Goal: Information Seeking & Learning: Learn about a topic

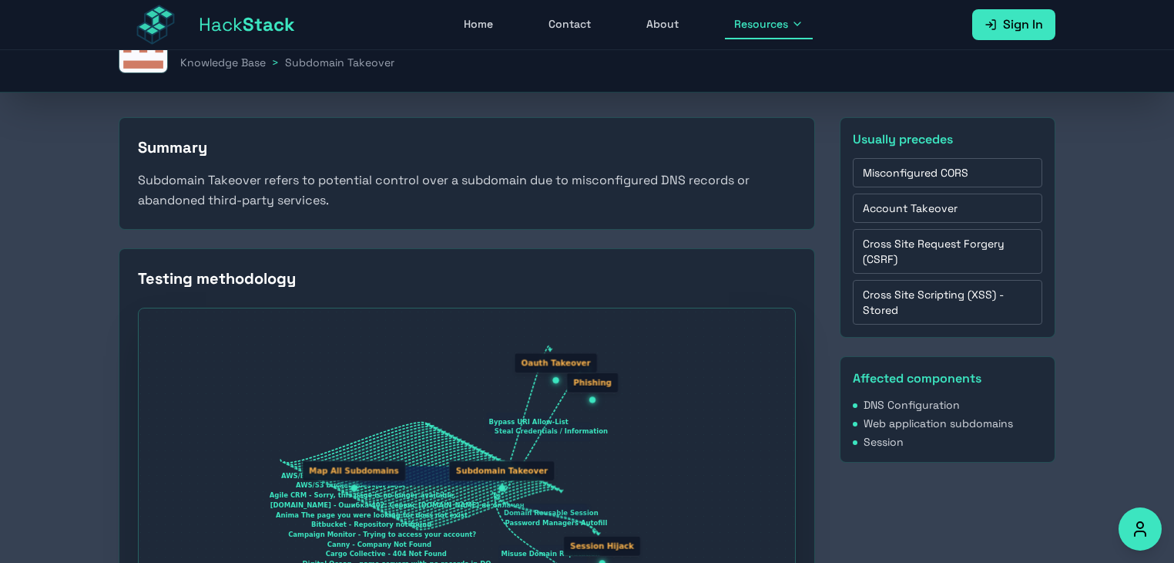
scroll to position [256, 0]
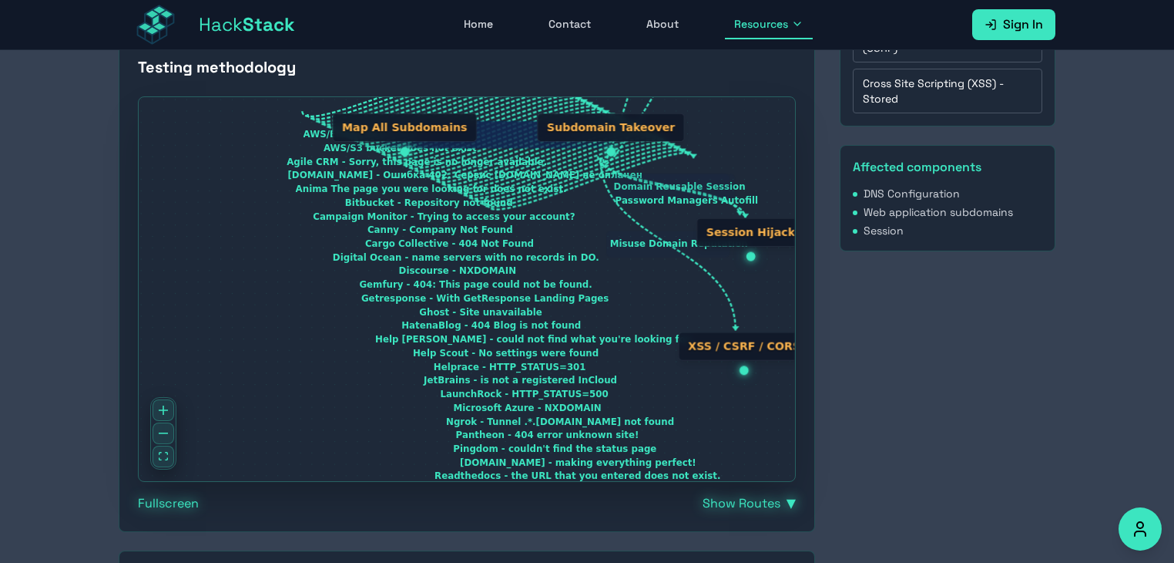
drag, startPoint x: 426, startPoint y: 325, endPoint x: 551, endPoint y: 220, distance: 163.5
click at [551, 220] on div "AWS/Elastic Beanstalk - NXDOMAIN AWS/S3 bucket does not exist Agile CRM - Sorry…" at bounding box center [467, 289] width 657 height 384
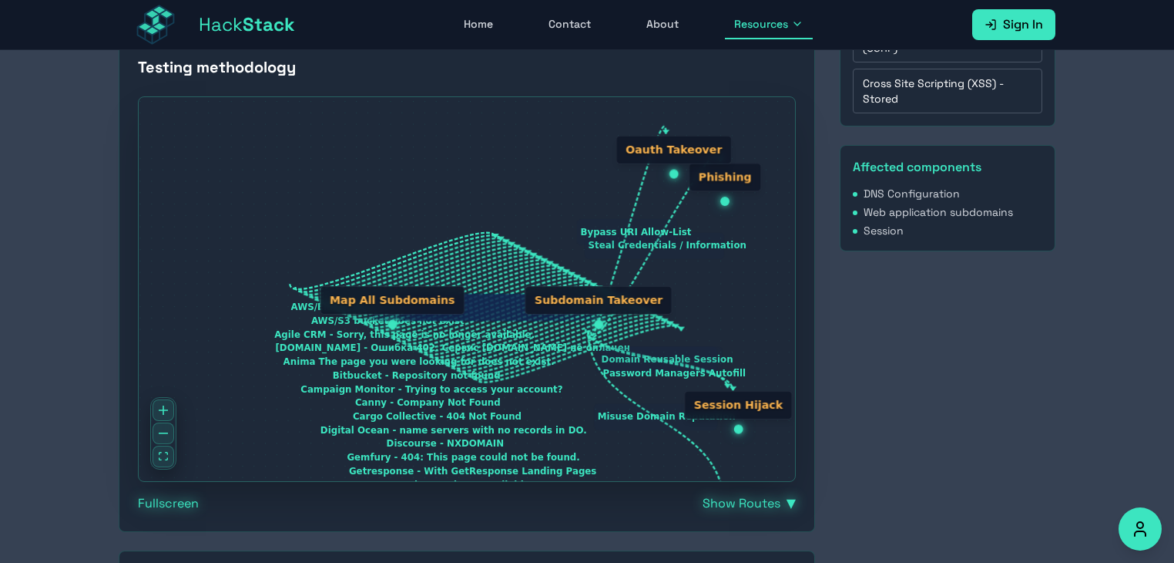
drag, startPoint x: 432, startPoint y: 269, endPoint x: 419, endPoint y: 443, distance: 174.6
click at [419, 443] on div "AWS/Elastic Beanstalk - NXDOMAIN AWS/S3 bucket does not exist Agile CRM - Sorry…" at bounding box center [467, 289] width 657 height 384
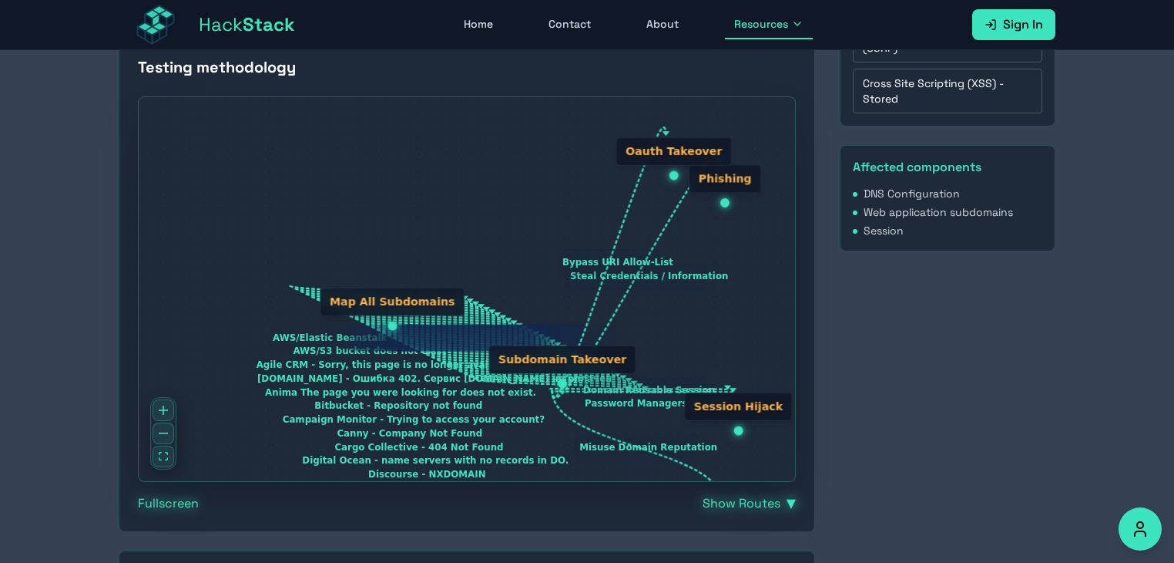
drag, startPoint x: 509, startPoint y: 372, endPoint x: 465, endPoint y: 403, distance: 53.0
click at [489, 388] on div "Subdomain Takeover" at bounding box center [562, 366] width 147 height 43
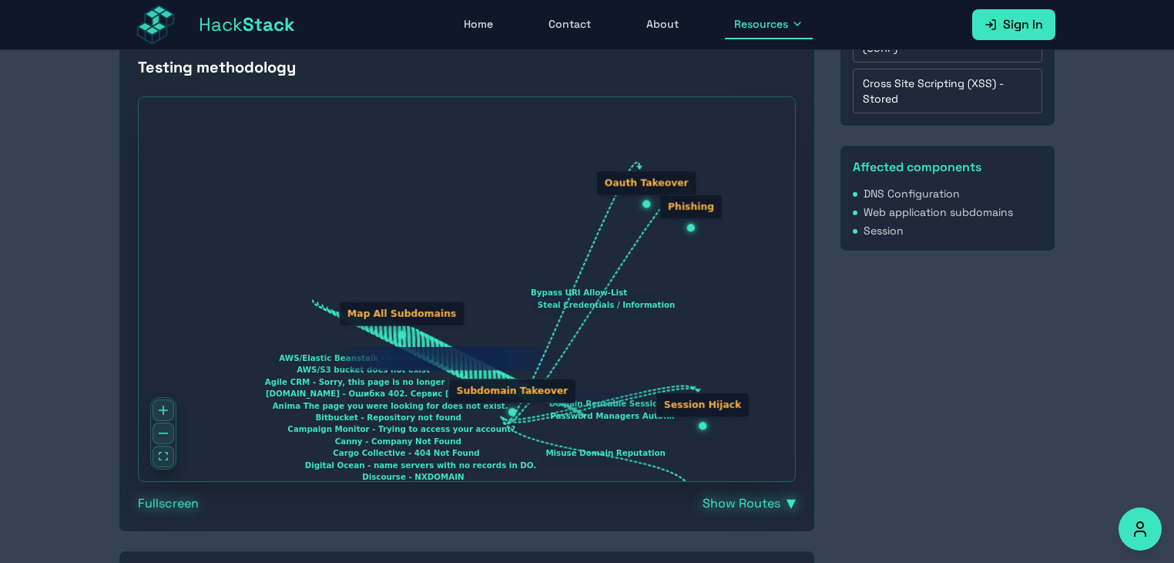
click at [449, 365] on rect "Edge from node1 to node2" at bounding box center [449, 358] width 257 height 23
click at [388, 316] on div "Map All Subdomains" at bounding box center [402, 313] width 126 height 25
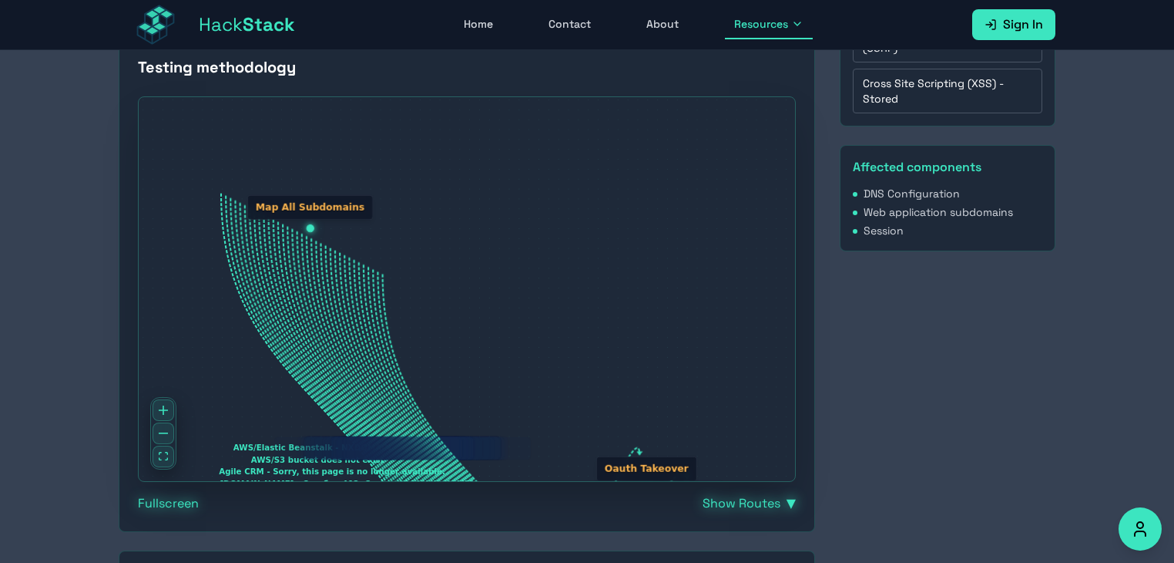
drag, startPoint x: 391, startPoint y: 317, endPoint x: 281, endPoint y: 203, distance: 159.1
click at [281, 203] on div "Map All Subdomains" at bounding box center [310, 207] width 126 height 25
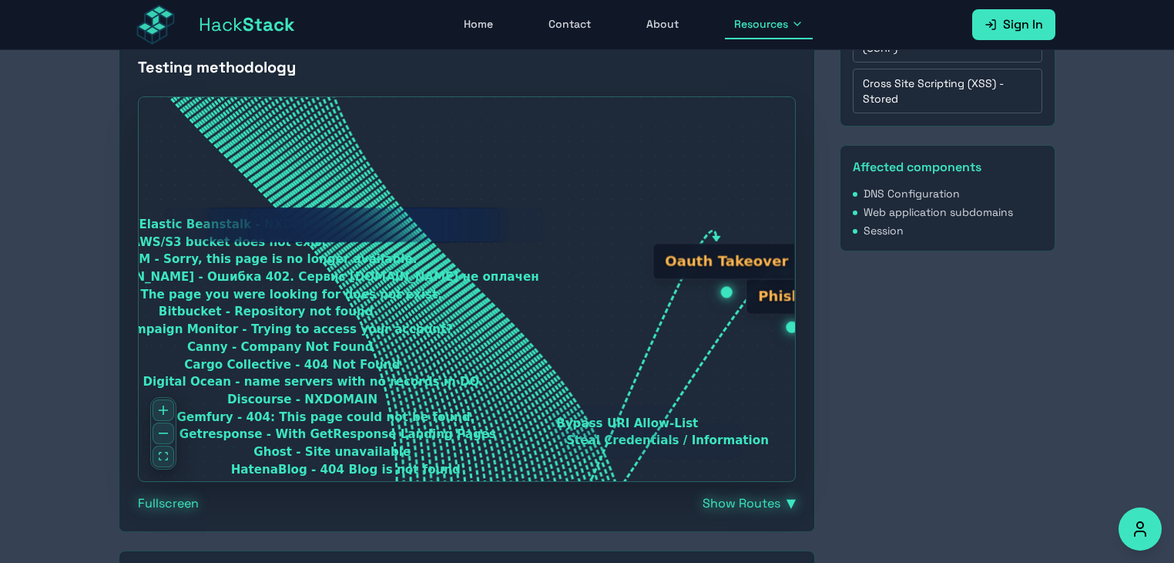
drag, startPoint x: 647, startPoint y: 380, endPoint x: 673, endPoint y: 173, distance: 208.9
click at [688, 94] on div "Testing methodology AWS/Elastic Beanstalk - NXDOMAIN AWS/S3 bucket does not exi…" at bounding box center [467, 284] width 697 height 495
drag, startPoint x: 613, startPoint y: 240, endPoint x: 610, endPoint y: 217, distance: 22.5
click at [610, 217] on div "AWS/Elastic Beanstalk - NXDOMAIN AWS/S3 bucket does not exist Agile CRM - Sorry…" at bounding box center [467, 289] width 657 height 384
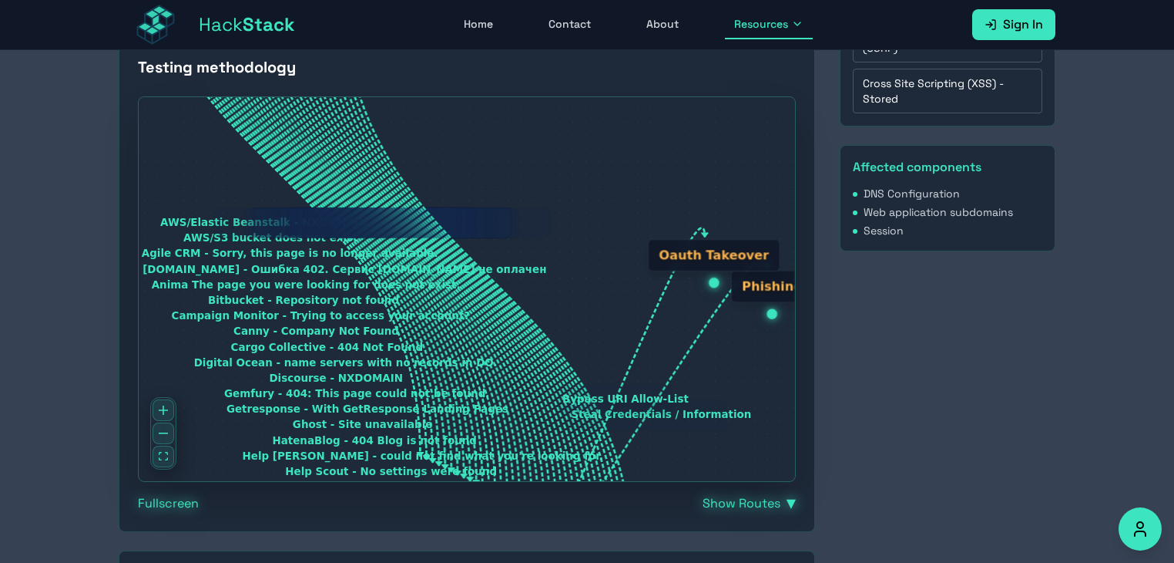
drag, startPoint x: 576, startPoint y: 361, endPoint x: 535, endPoint y: 237, distance: 130.9
click at [527, 213] on g "AWS/Elastic Beanstalk - NXDOMAIN AWS/S3 bucket does not exist Agile CRM - Sorry…" at bounding box center [458, 321] width 650 height 874
click at [709, 280] on div at bounding box center [714, 285] width 10 height 10
click at [709, 287] on div at bounding box center [714, 285] width 10 height 10
click at [957, 381] on div "Usually precedes Misconfigured CORS Account Takeover Cross Site Request Forgery…" at bounding box center [948, 390] width 216 height 969
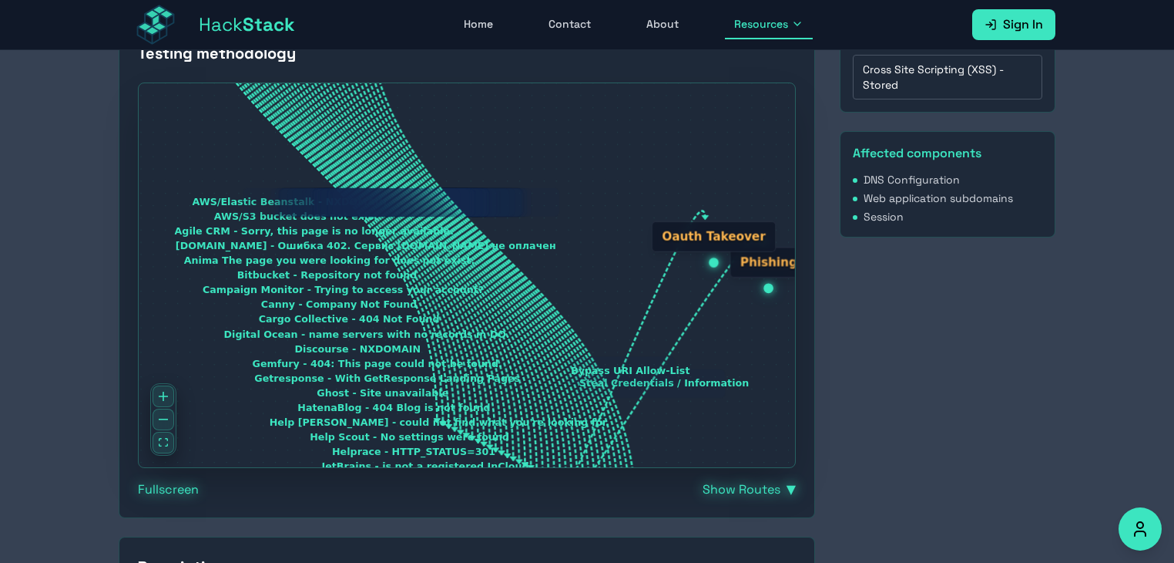
scroll to position [270, 0]
click at [324, 346] on div "AWS/Elastic Beanstalk - NXDOMAIN AWS/S3 bucket does not exist Agile CRM - Sorry…" at bounding box center [467, 274] width 657 height 384
click at [344, 374] on div "AWS/Elastic Beanstalk - NXDOMAIN AWS/S3 bucket does not exist Agile CRM - Sorry…" at bounding box center [467, 274] width 657 height 384
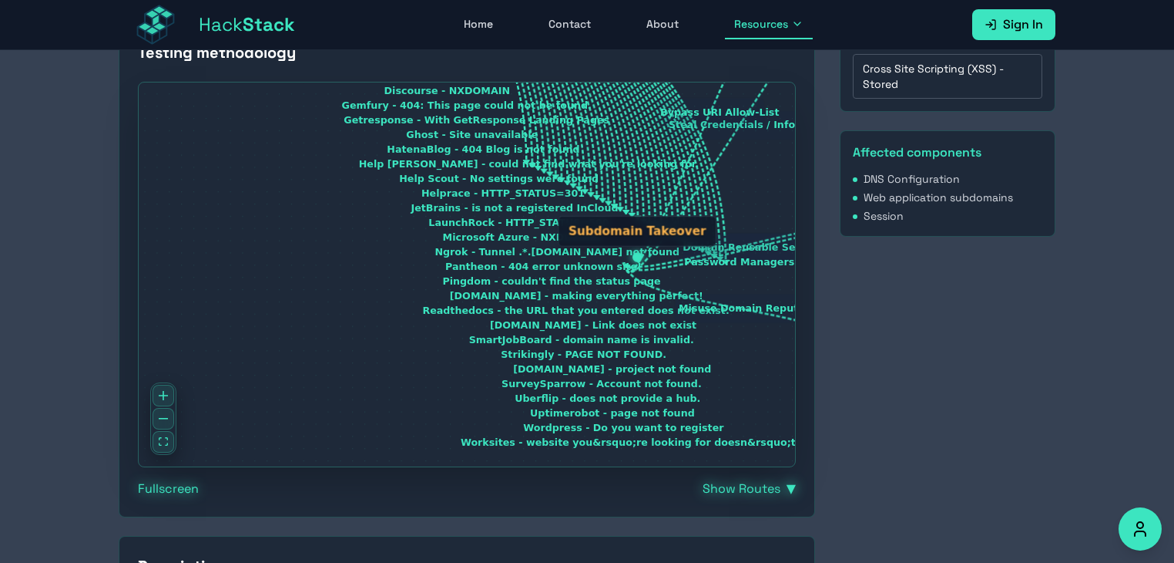
drag, startPoint x: 363, startPoint y: 403, endPoint x: 453, endPoint y: 144, distance: 274.2
click at [453, 144] on div "AWS/Elastic Beanstalk - NXDOMAIN AWS/S3 bucket does not exist Agile CRM - Sorry…" at bounding box center [467, 274] width 657 height 384
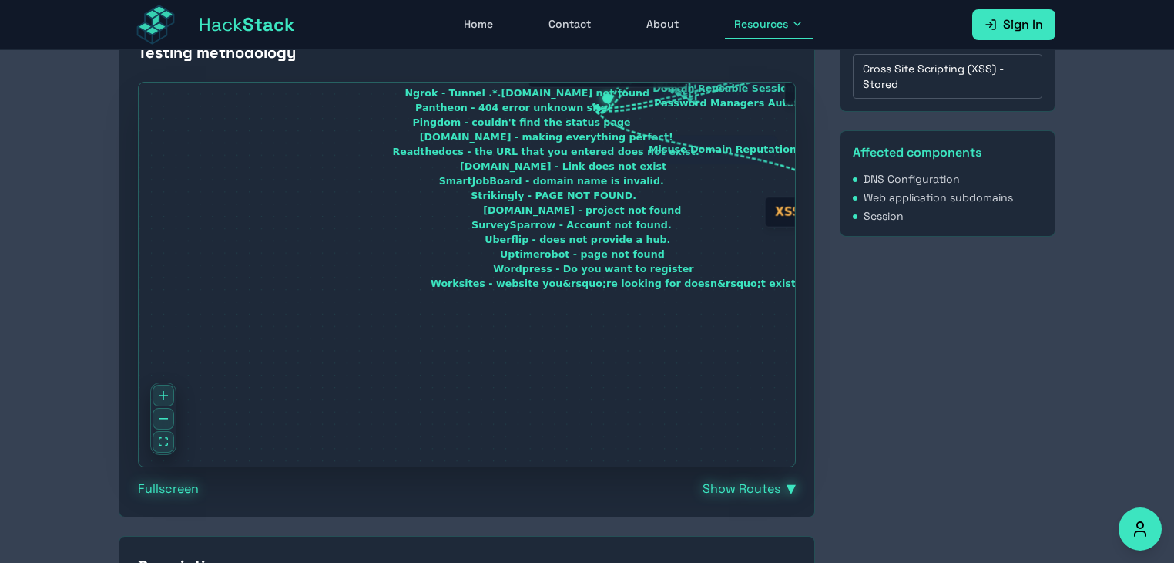
drag, startPoint x: 461, startPoint y: 320, endPoint x: 512, endPoint y: 217, distance: 115.1
click at [432, 162] on div "AWS/Elastic Beanstalk - NXDOMAIN AWS/S3 bucket does not exist Agile CRM - Sorry…" at bounding box center [467, 274] width 657 height 384
click at [545, 267] on div "AWS/Elastic Beanstalk - NXDOMAIN AWS/S3 bucket does not exist Agile CRM - Sorry…" at bounding box center [467, 274] width 657 height 384
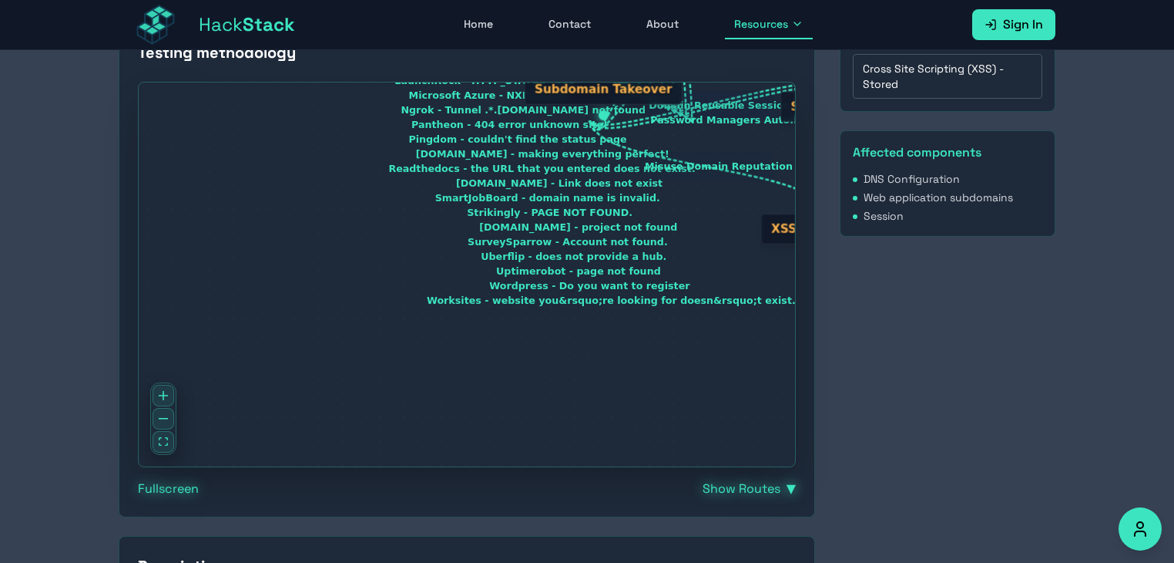
click at [545, 270] on div "AWS/Elastic Beanstalk - NXDOMAIN AWS/S3 bucket does not exist Agile CRM - Sorry…" at bounding box center [467, 274] width 657 height 384
